Goal: Navigation & Orientation: Find specific page/section

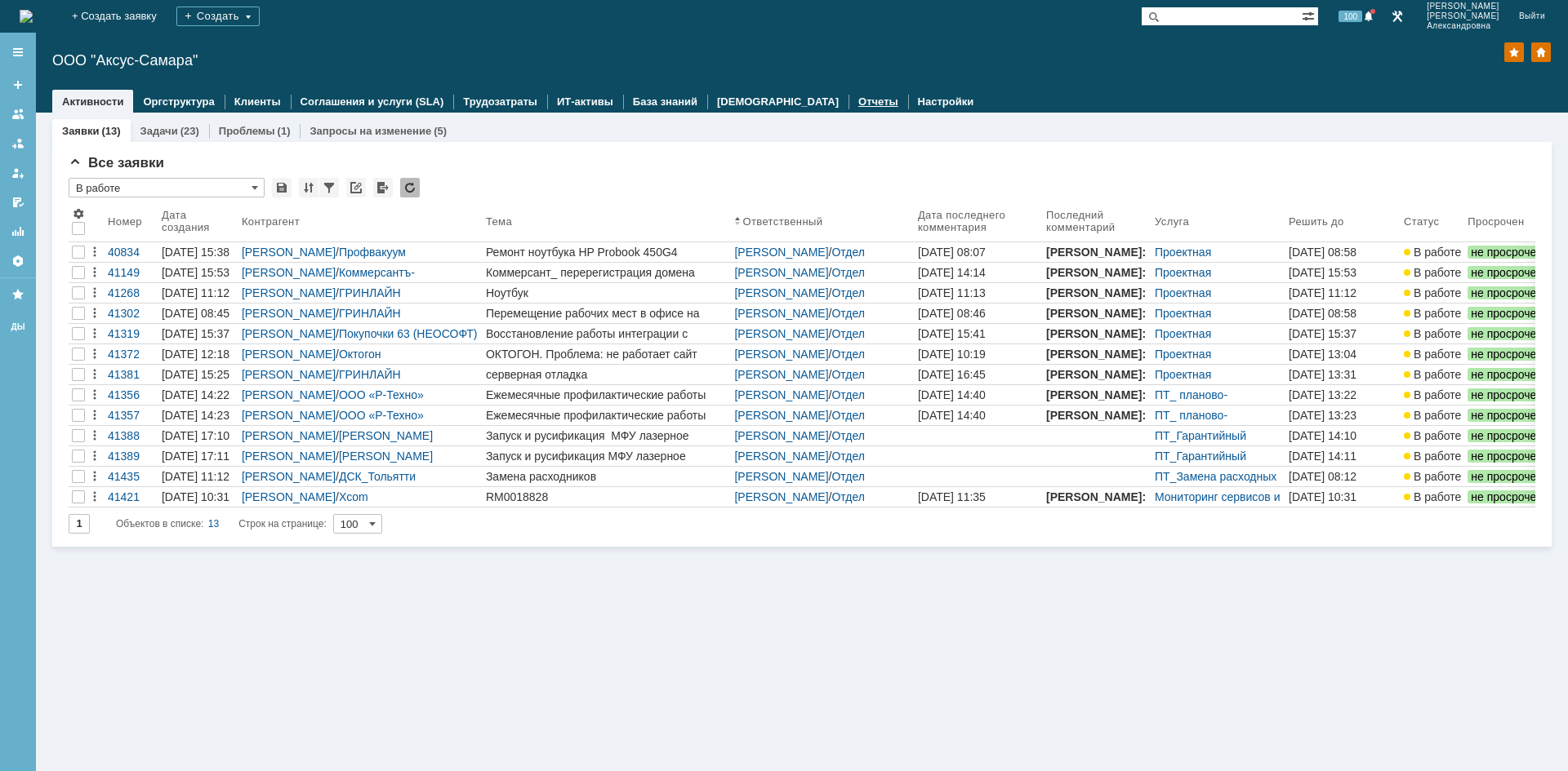
click at [848, 99] on div "Отчеты" at bounding box center [878, 102] width 59 height 24
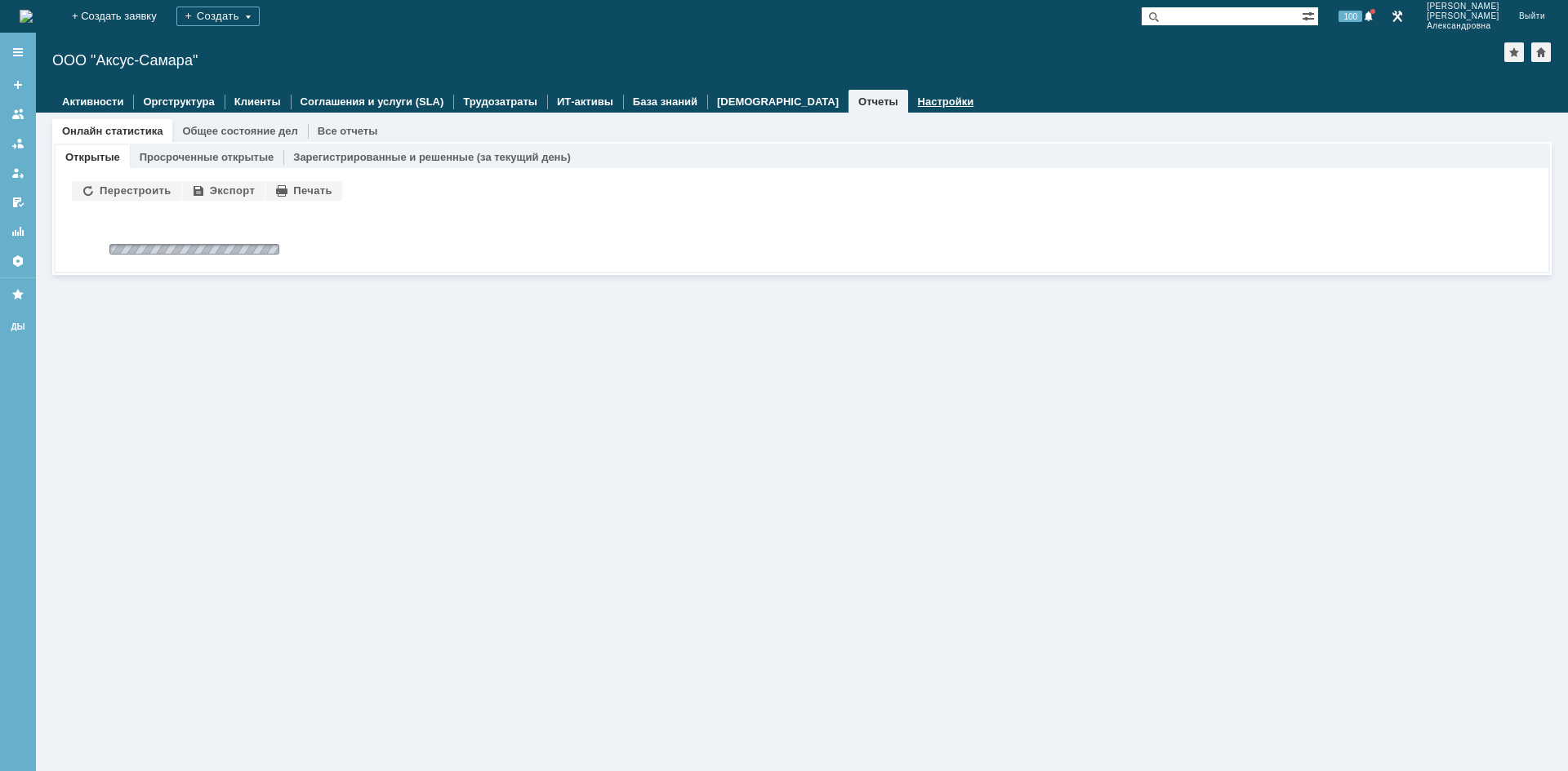
click at [918, 102] on link "Настройки" at bounding box center [946, 101] width 57 height 12
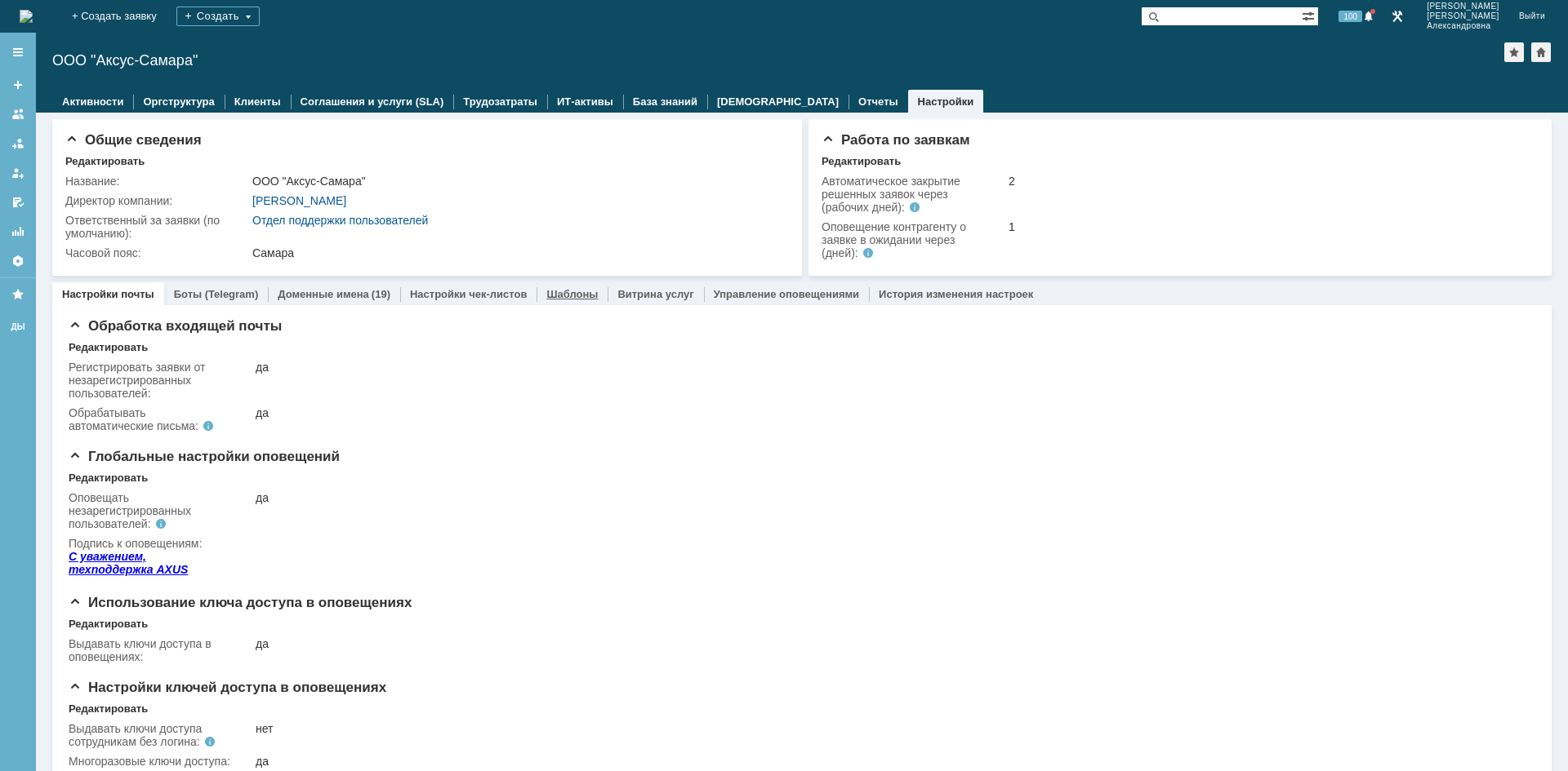
click at [565, 291] on link "Шаблоны" at bounding box center [571, 294] width 51 height 12
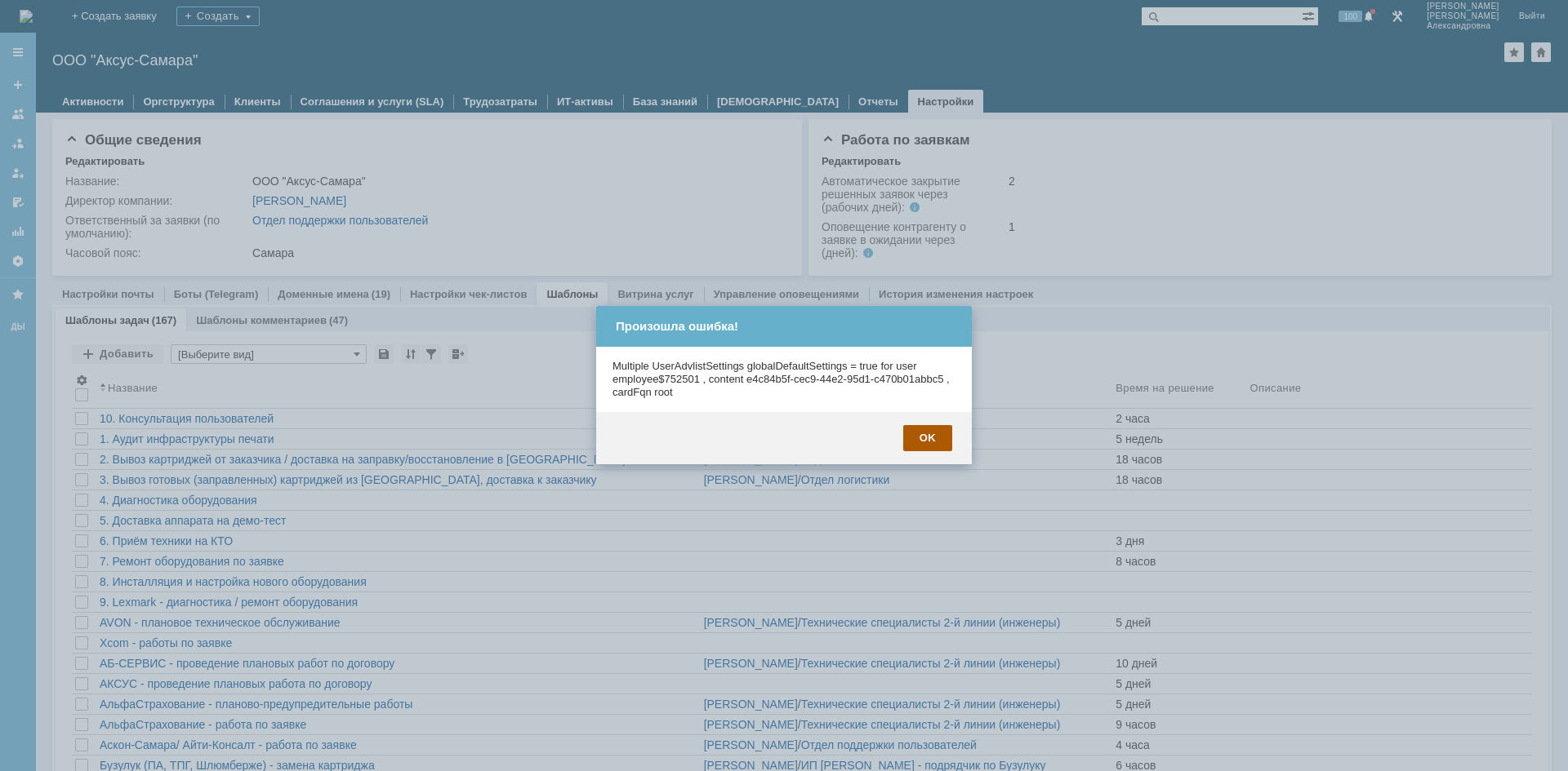
click at [923, 435] on div "OK" at bounding box center [927, 438] width 49 height 26
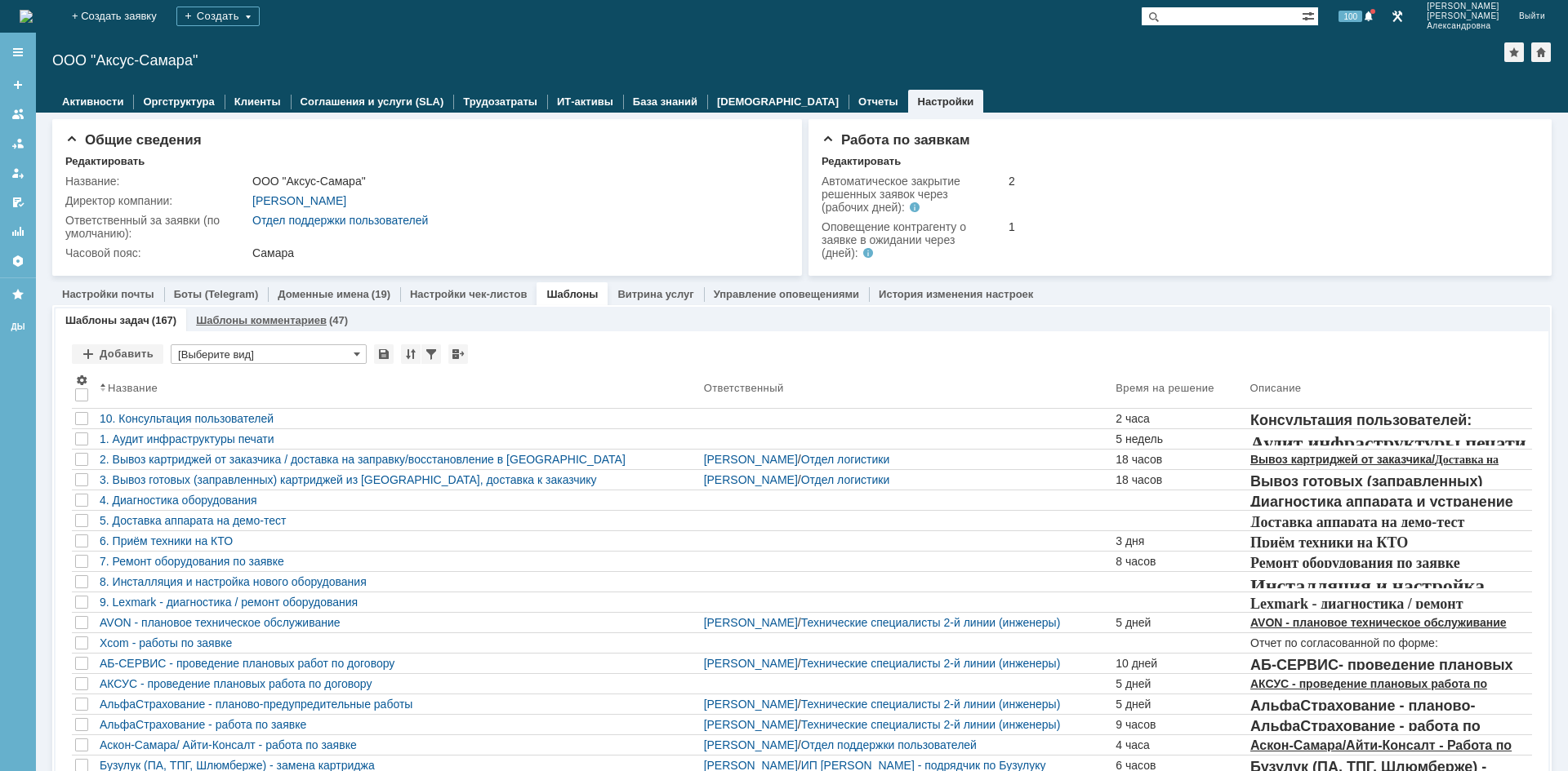
click at [211, 318] on link "Шаблоны комментариев" at bounding box center [261, 320] width 131 height 12
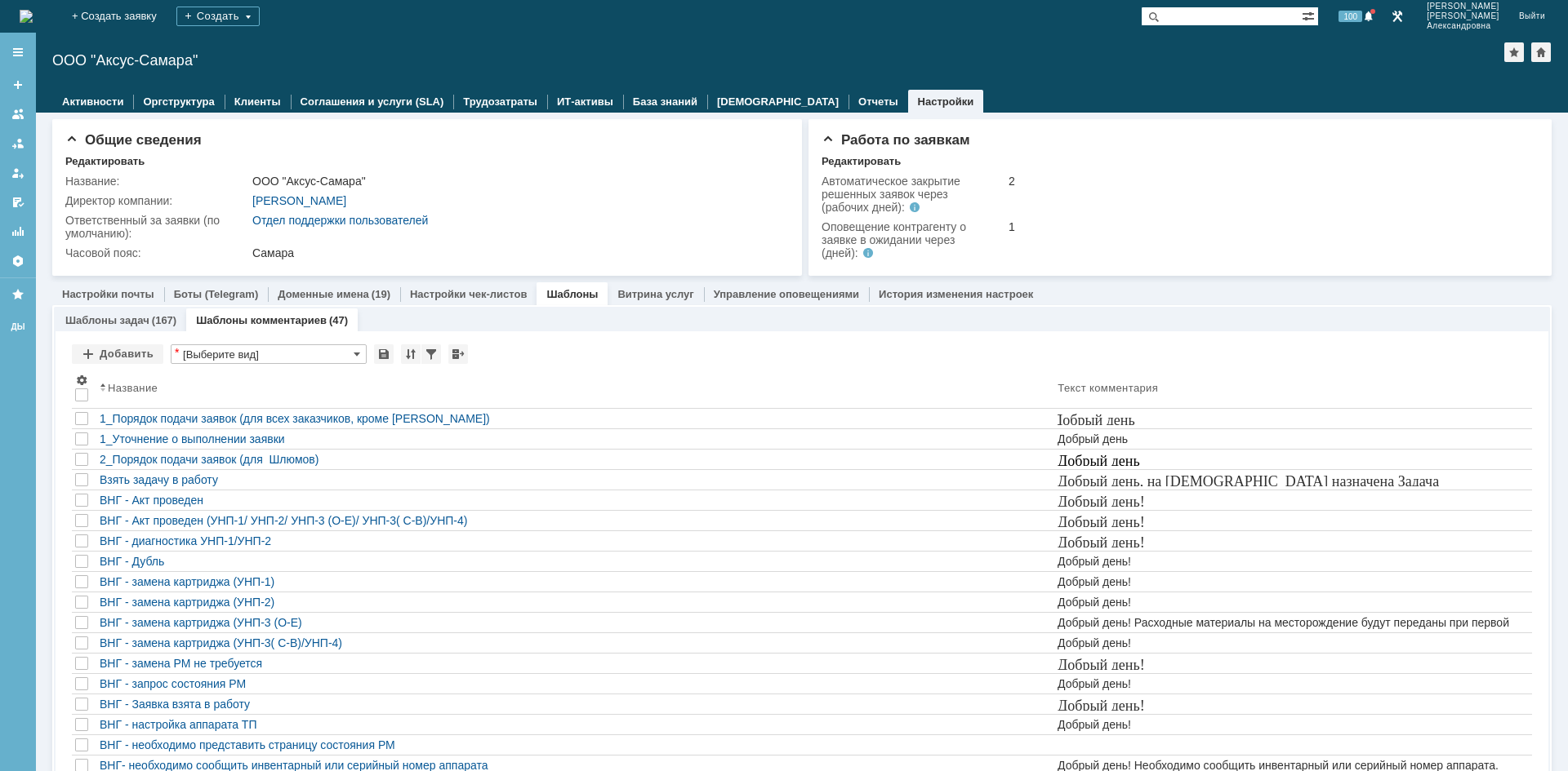
click at [32, 19] on img at bounding box center [26, 17] width 13 height 13
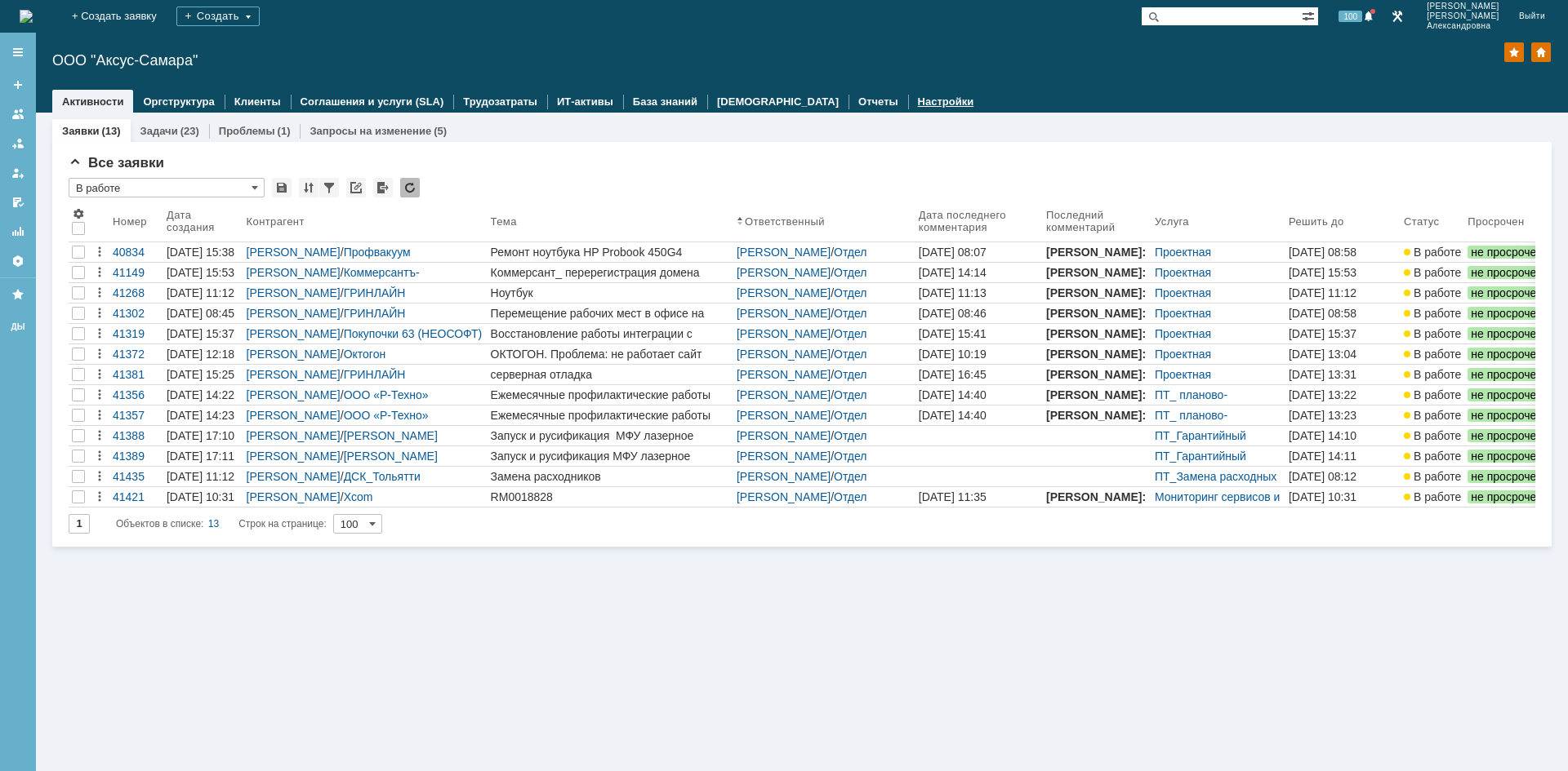
click at [908, 107] on div "Настройки" at bounding box center [946, 102] width 76 height 24
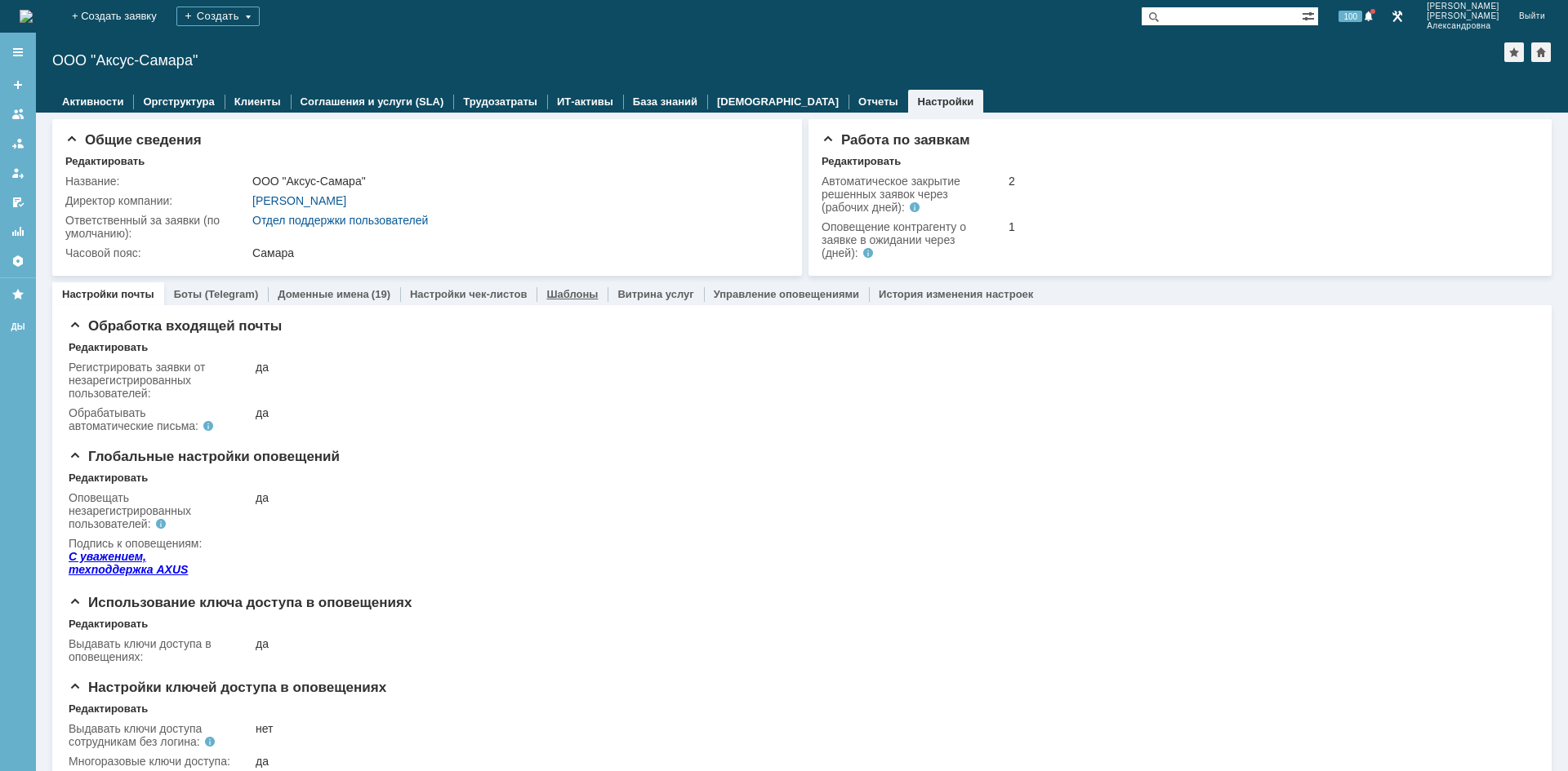
click at [564, 292] on link "Шаблоны" at bounding box center [571, 294] width 51 height 12
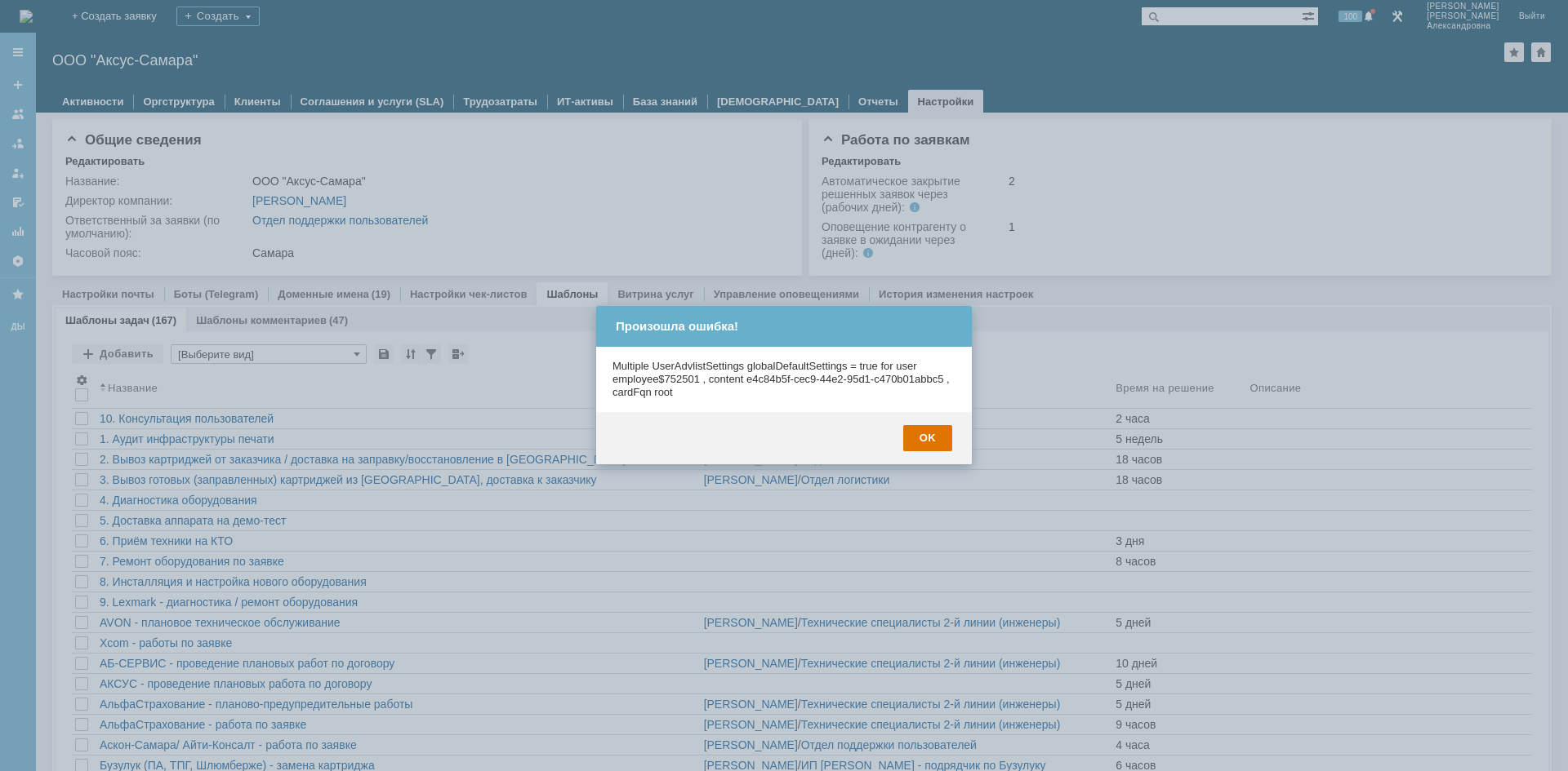
click at [953, 443] on div "OK" at bounding box center [784, 438] width 376 height 52
click at [945, 438] on div "OK" at bounding box center [927, 438] width 49 height 26
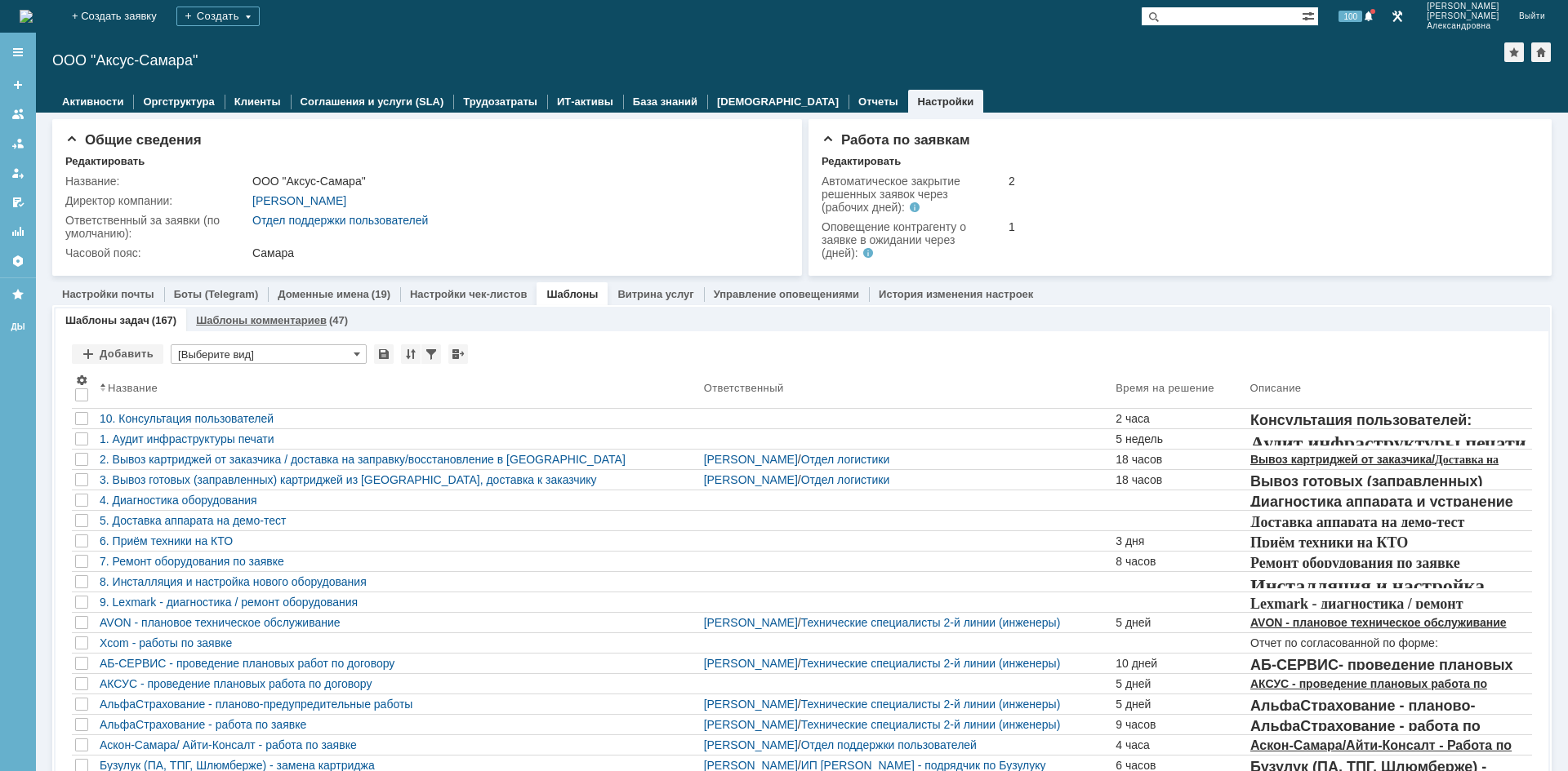
drag, startPoint x: 304, startPoint y: 310, endPoint x: 308, endPoint y: 323, distance: 13.6
click at [304, 313] on div "Шаблоны комментариев (47)" at bounding box center [272, 321] width 172 height 24
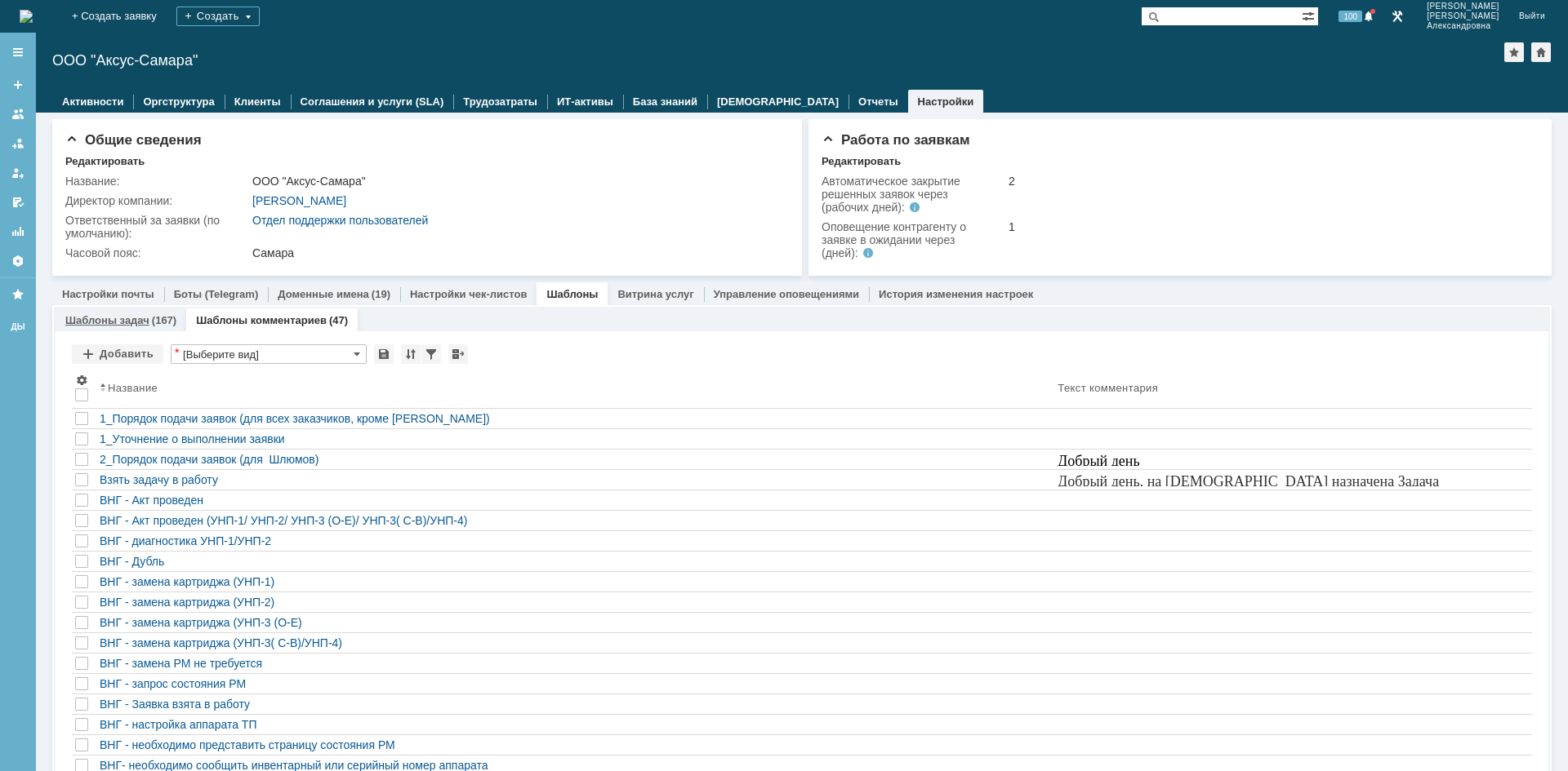
click at [99, 316] on link "Шаблоны задач" at bounding box center [107, 320] width 84 height 12
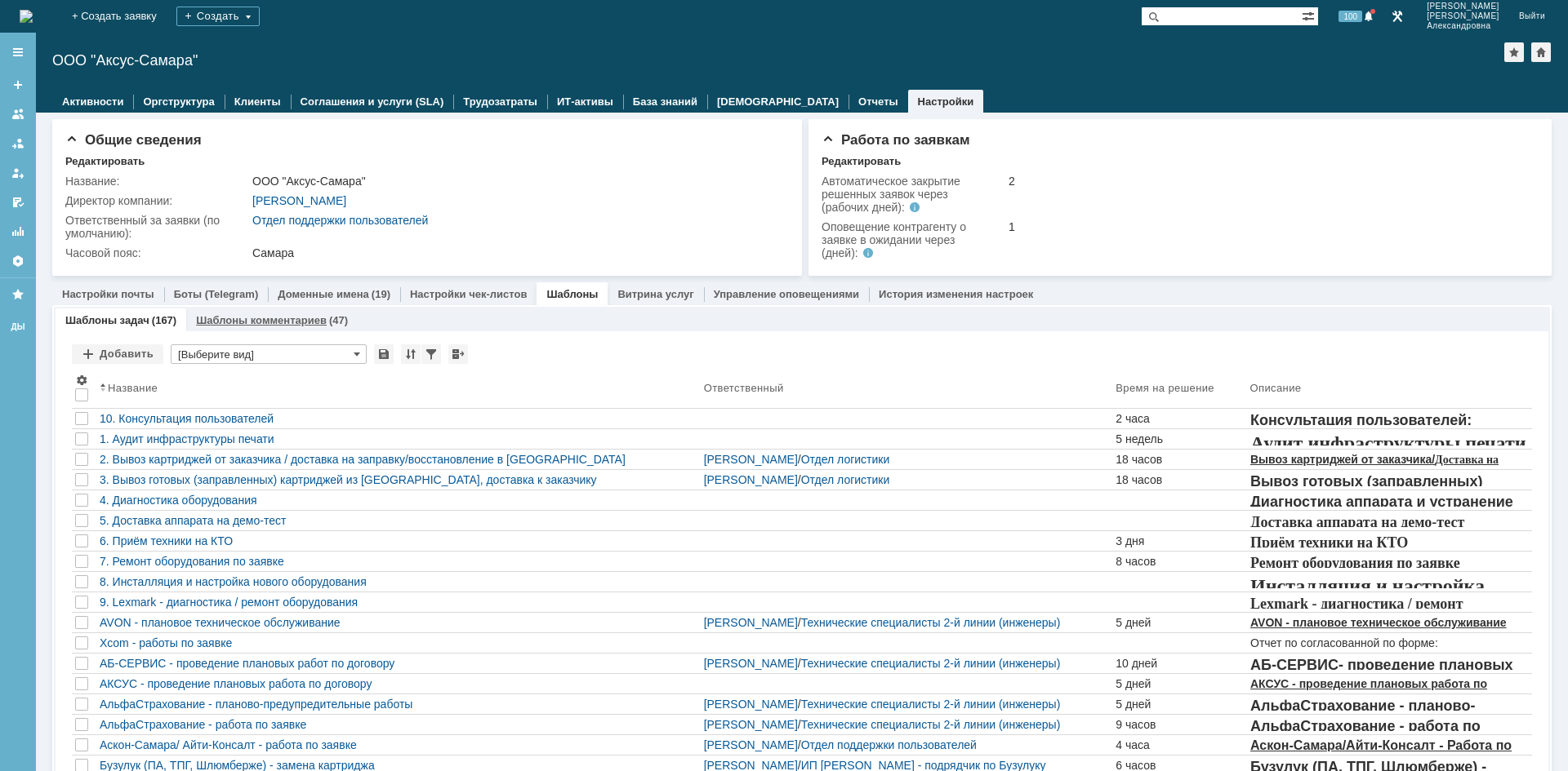
click at [278, 319] on link "Шаблоны комментариев" at bounding box center [261, 320] width 131 height 12
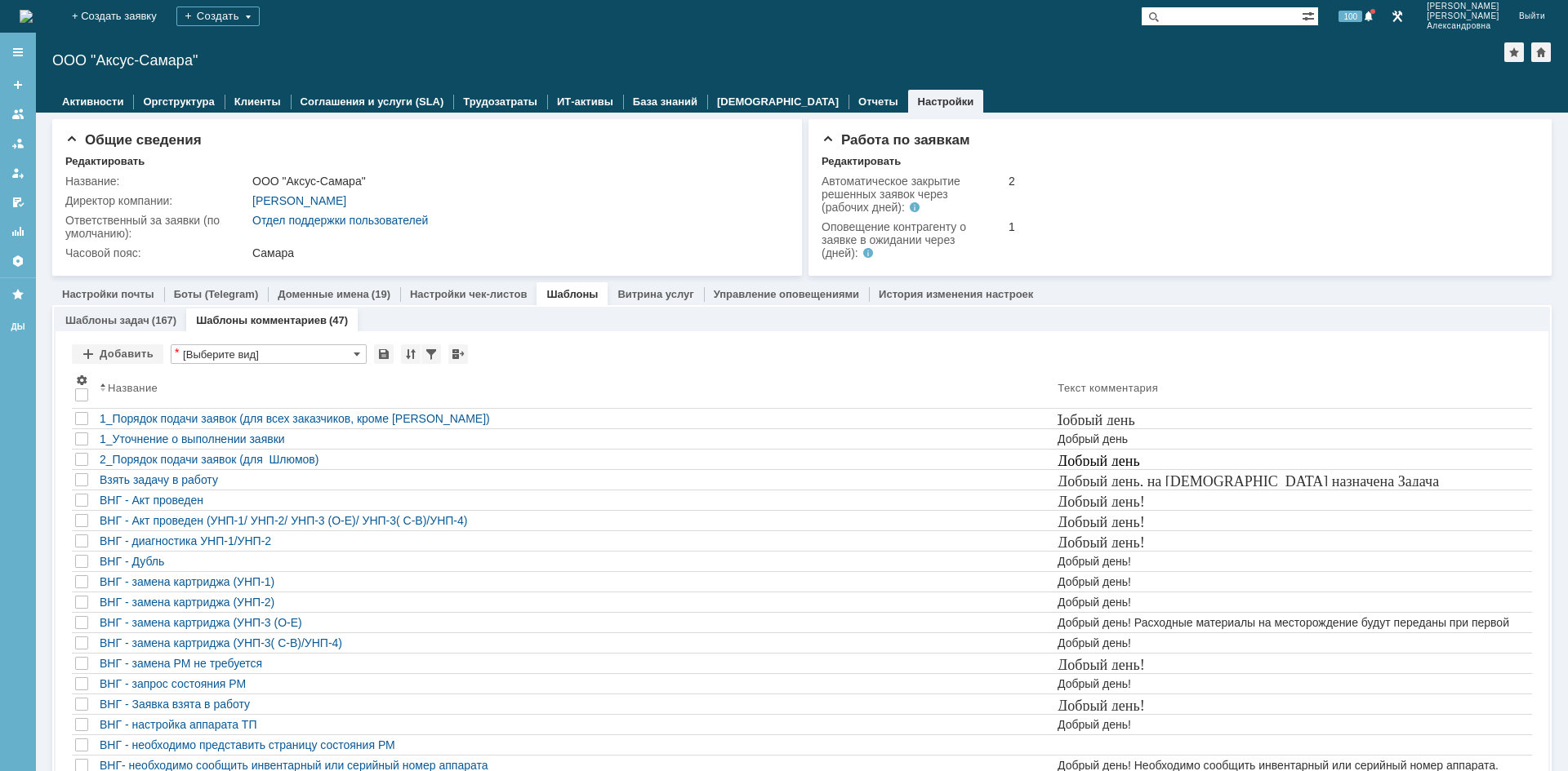
click at [32, 10] on img at bounding box center [26, 17] width 13 height 13
